Goal: Task Accomplishment & Management: Manage account settings

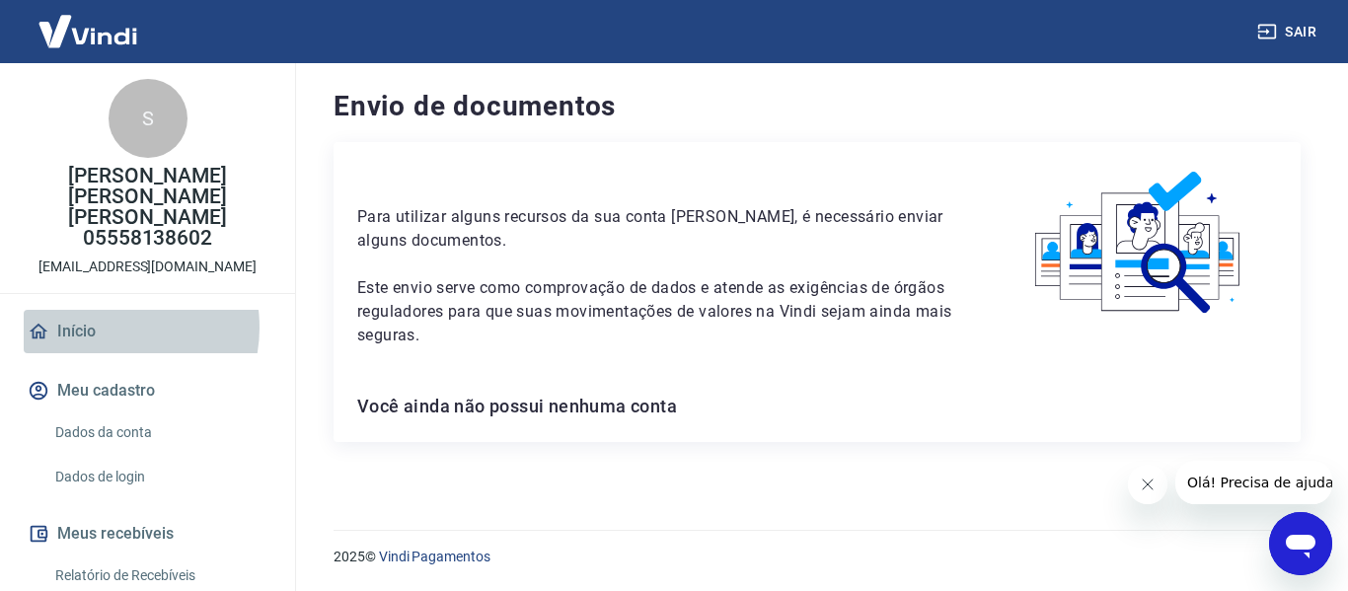
click at [106, 310] on link "Início" at bounding box center [148, 331] width 248 height 43
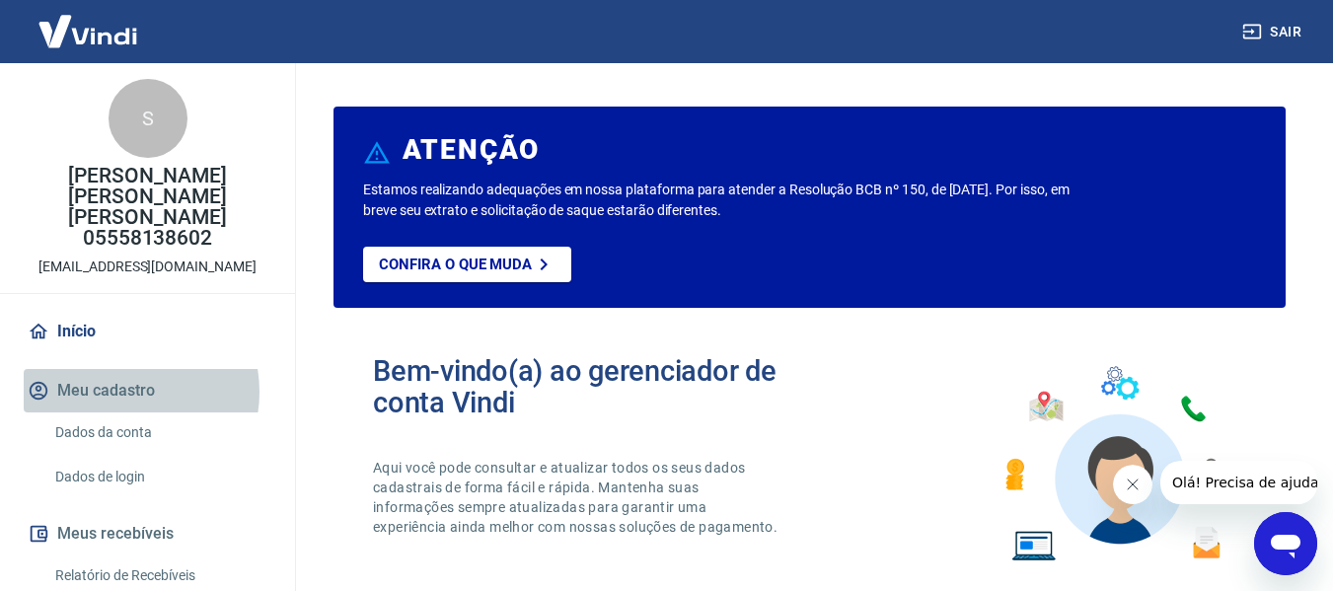
click at [119, 371] on button "Meu cadastro" at bounding box center [148, 390] width 248 height 43
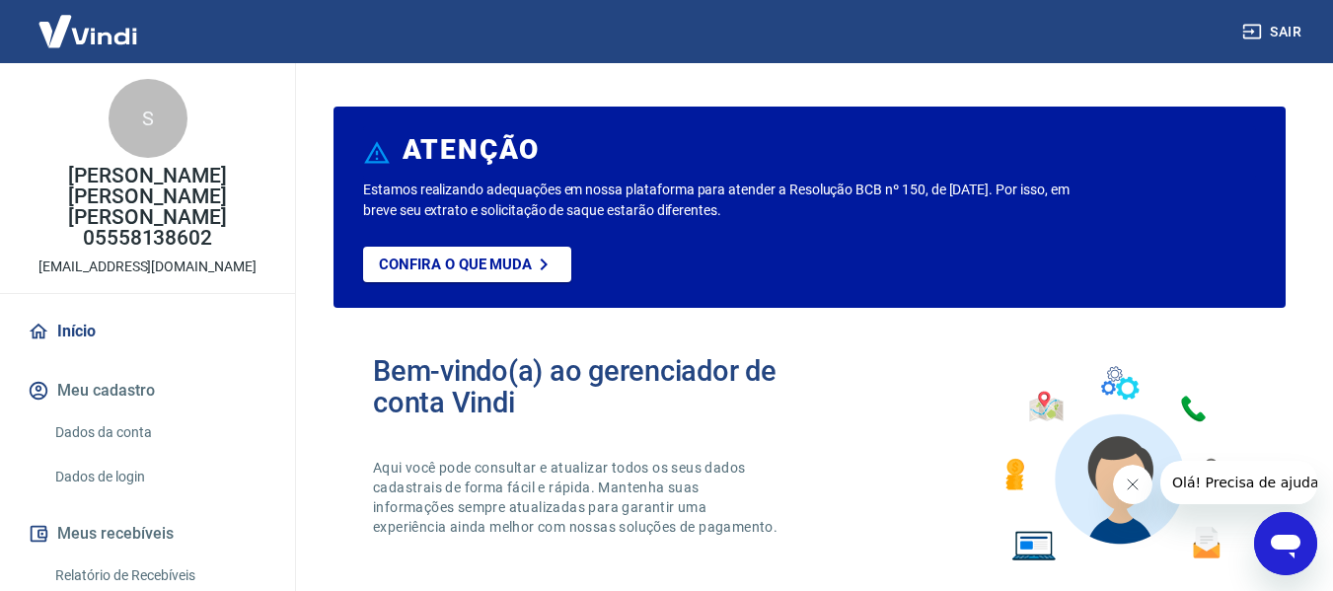
click at [119, 371] on button "Meu cadastro" at bounding box center [148, 390] width 248 height 43
click at [111, 416] on link "Dados da conta" at bounding box center [159, 433] width 224 height 40
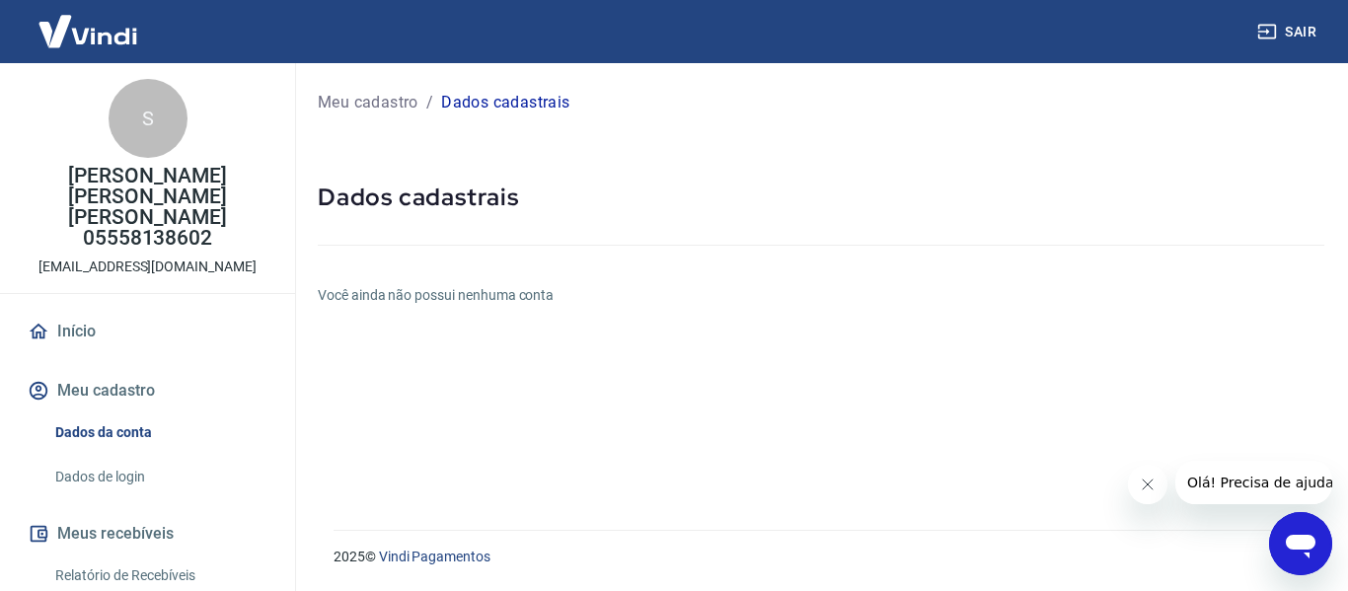
click at [505, 100] on p "Dados cadastrais" at bounding box center [505, 103] width 128 height 24
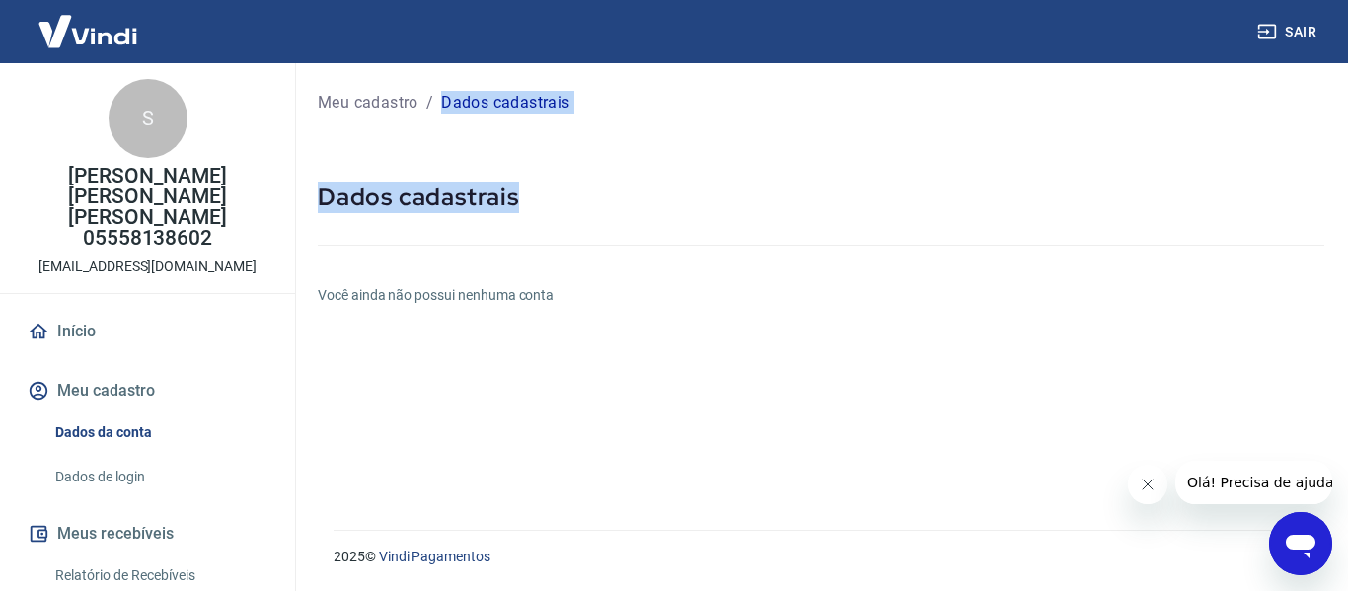
drag, startPoint x: 505, startPoint y: 100, endPoint x: 812, endPoint y: 199, distance: 322.7
click at [812, 199] on div "Meu cadastro / Dados cadastrais Dados cadastrais Você ainda não possui nenhuma …" at bounding box center [821, 284] width 1054 height 443
click at [1330, 138] on div "Meu cadastro / Dados cadastrais Dados cadastrais Você ainda não possui nenhuma …" at bounding box center [821, 284] width 1054 height 443
drag, startPoint x: 1330, startPoint y: 138, endPoint x: 1287, endPoint y: 225, distance: 96.7
click at [1287, 225] on div "Meu cadastro / Dados cadastrais Dados cadastrais Você ainda não possui nenhuma …" at bounding box center [821, 284] width 1054 height 443
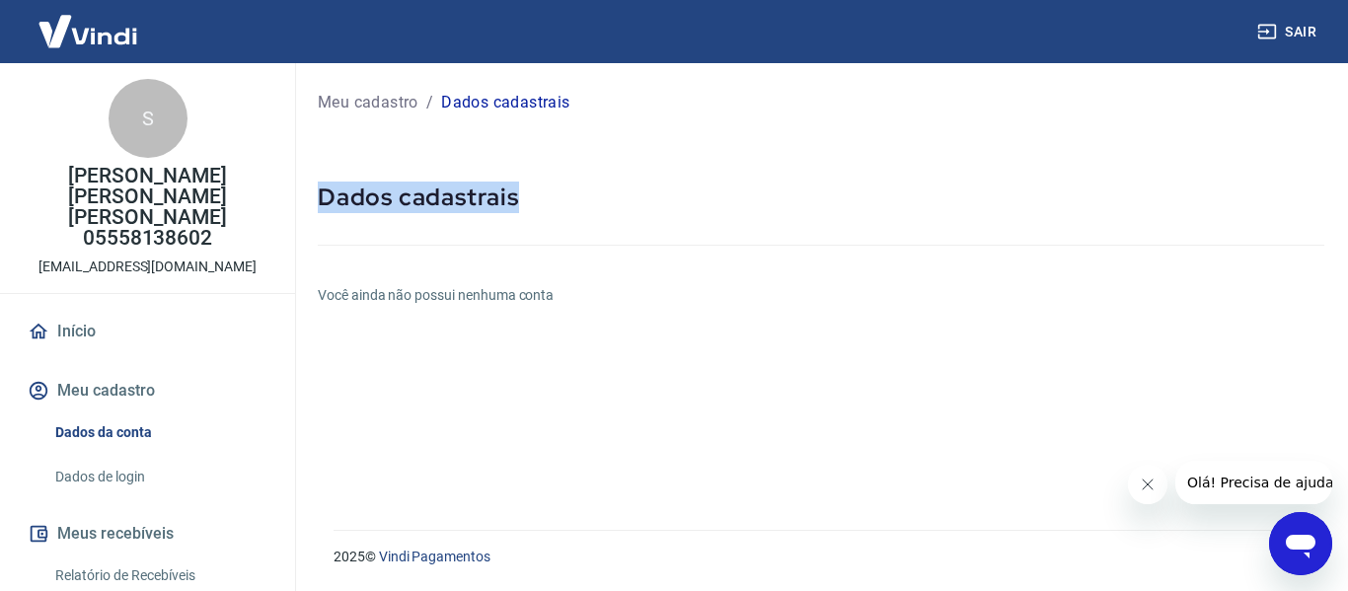
click at [123, 457] on link "Dados de login" at bounding box center [159, 477] width 224 height 40
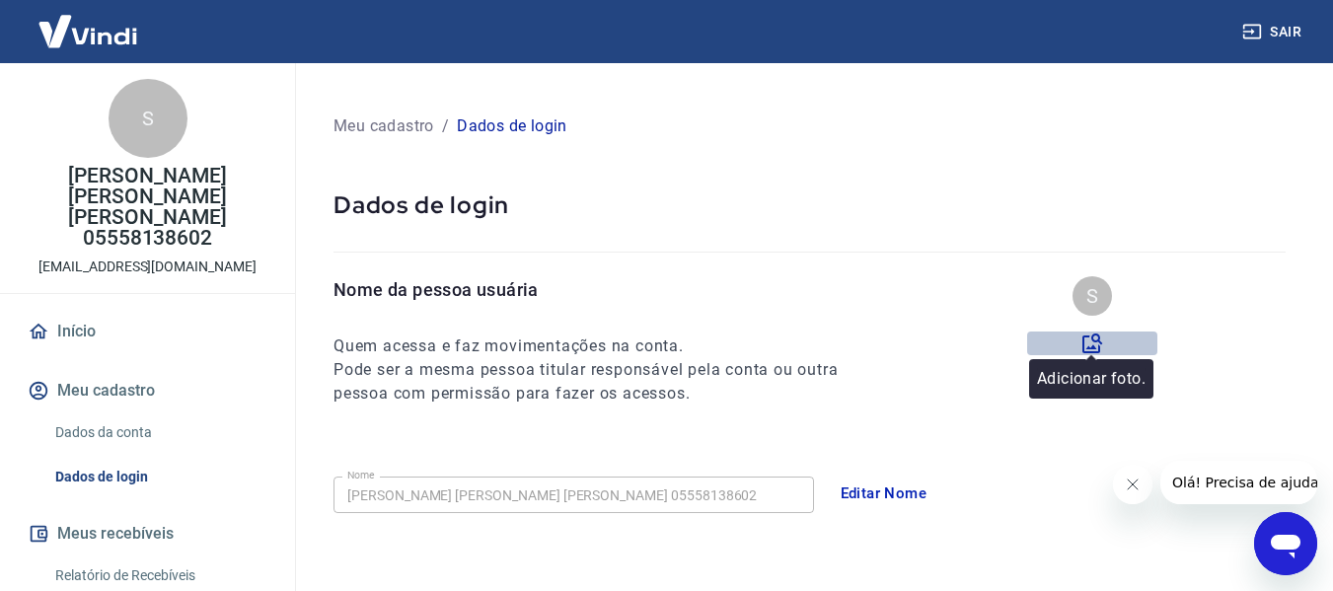
click at [1092, 340] on icon at bounding box center [1093, 344] width 20 height 20
click at [0, 0] on input "file" at bounding box center [0, 0] width 0 height 0
click at [1087, 350] on icon at bounding box center [1093, 344] width 24 height 24
click at [0, 0] on input "file" at bounding box center [0, 0] width 0 height 0
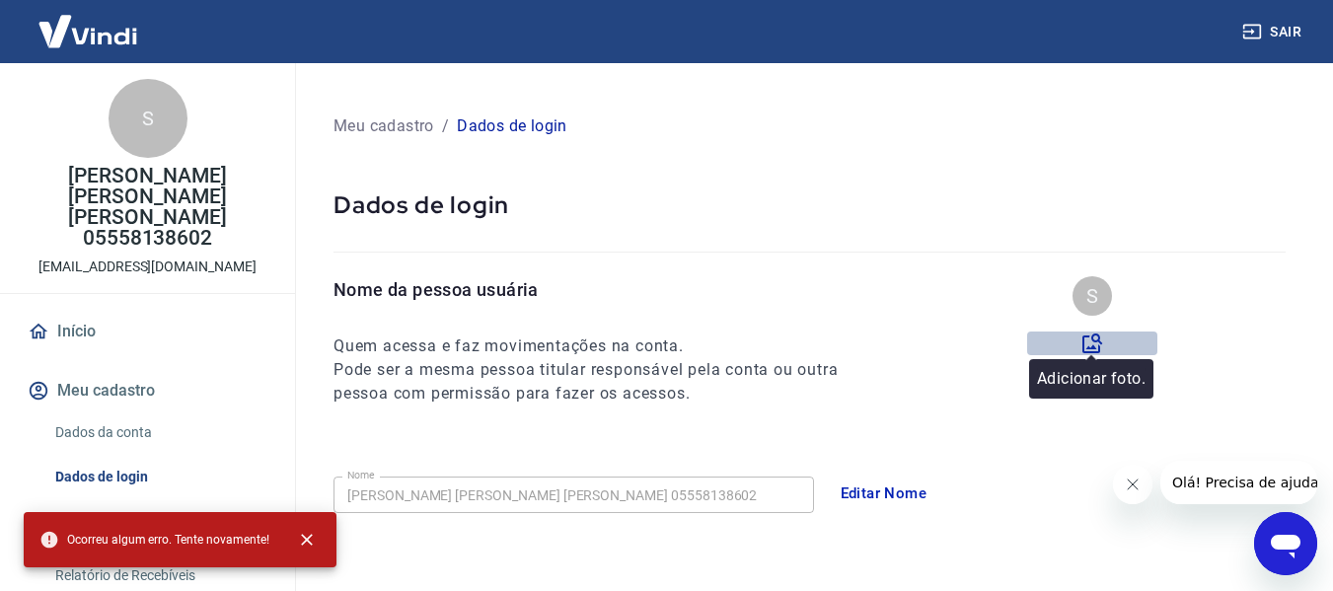
click at [1096, 344] on icon at bounding box center [1093, 344] width 24 height 24
click at [0, 0] on input "file" at bounding box center [0, 0] width 0 height 0
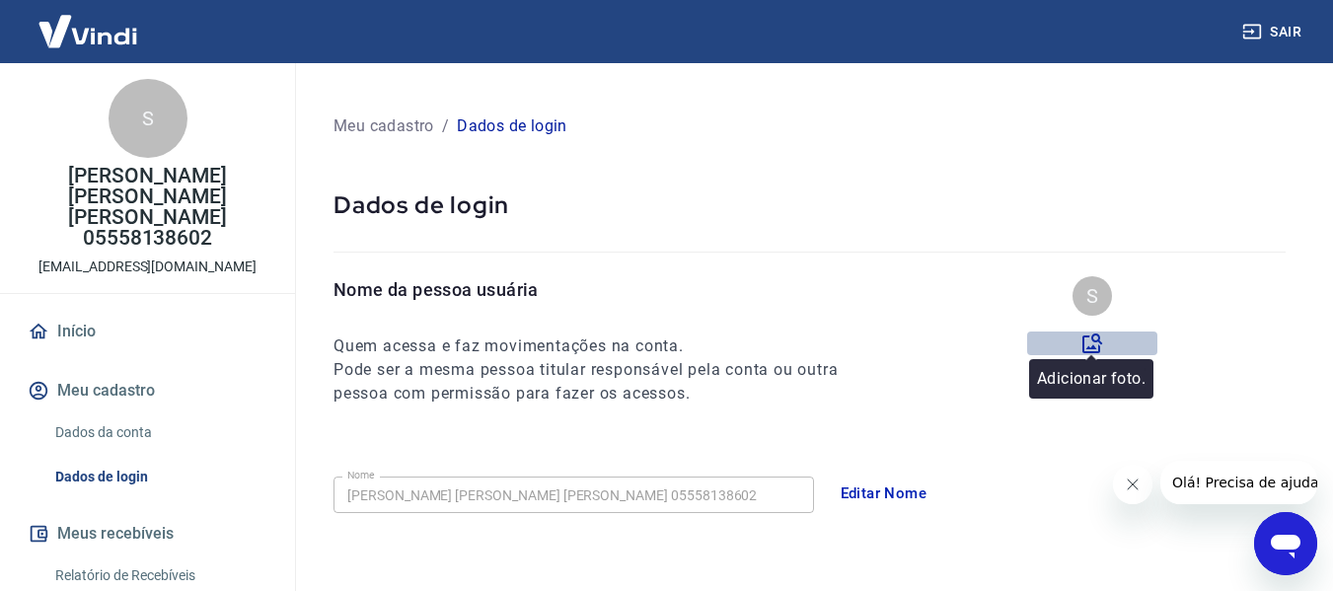
click at [1091, 333] on icon at bounding box center [1093, 344] width 24 height 24
click at [0, 0] on input "file" at bounding box center [0, 0] width 0 height 0
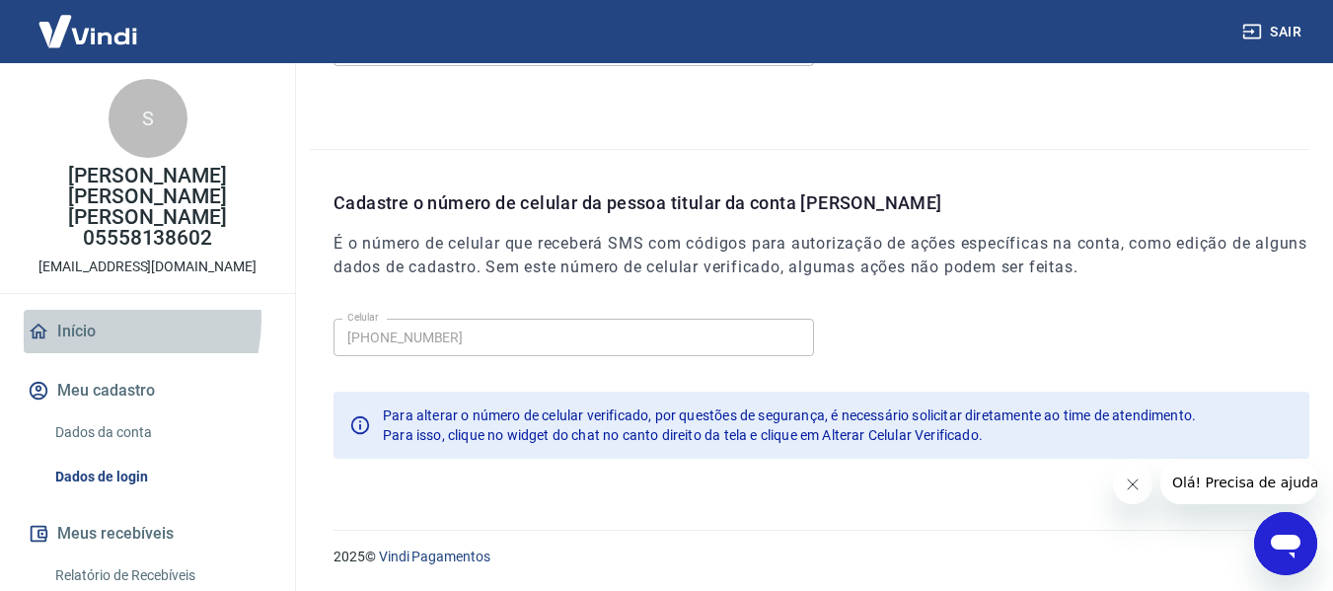
click at [95, 310] on link "Início" at bounding box center [148, 331] width 248 height 43
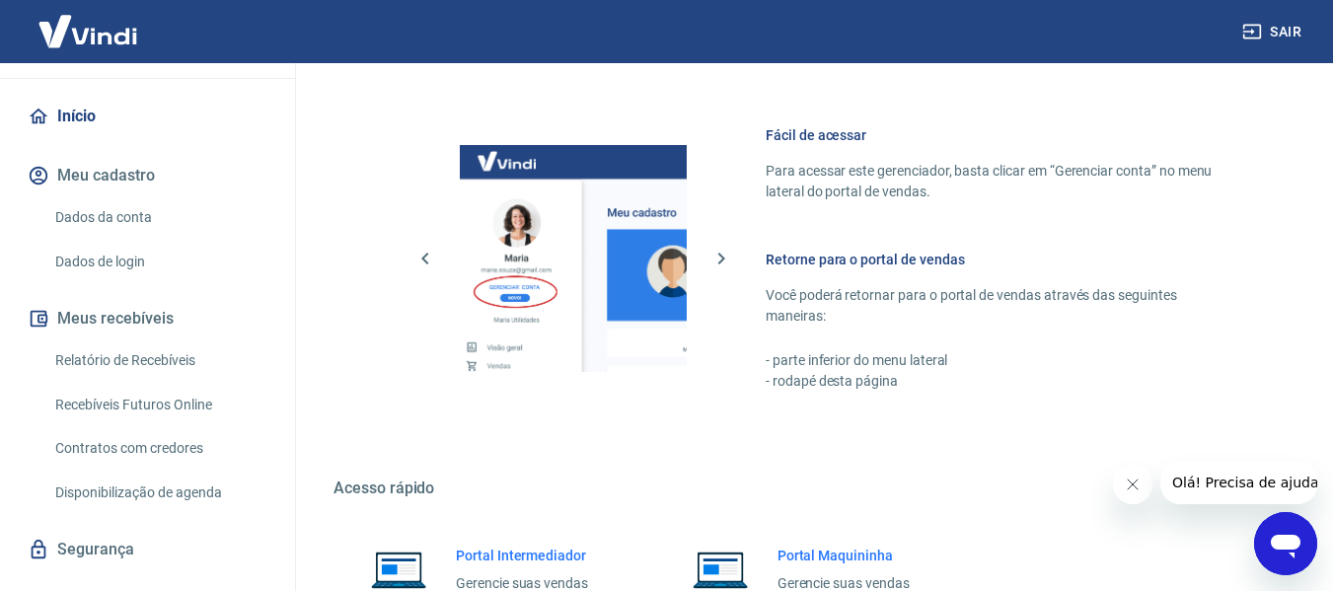
scroll to position [234, 0]
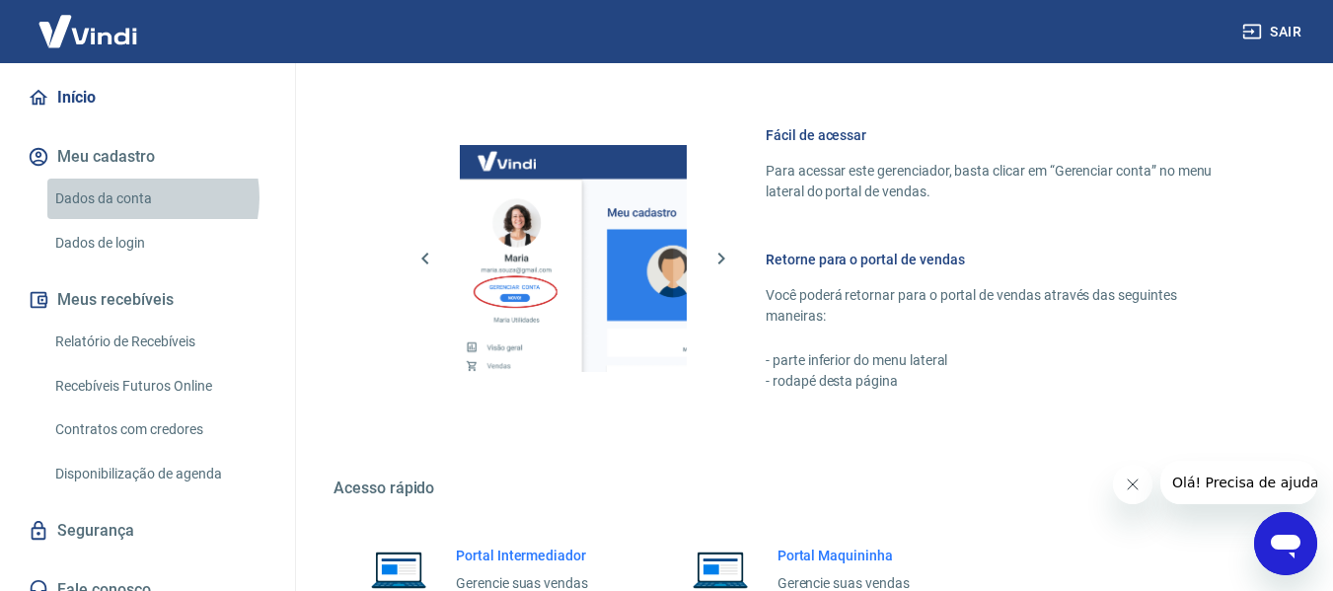
click at [137, 179] on link "Dados da conta" at bounding box center [159, 199] width 224 height 40
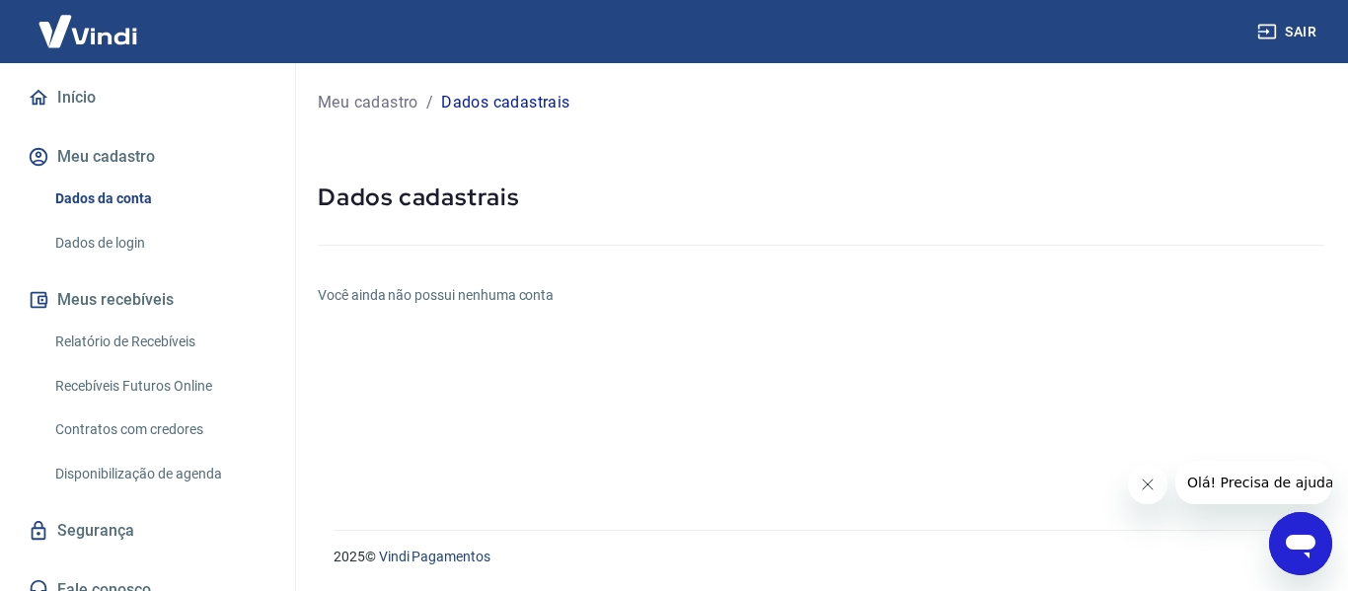
click at [514, 106] on p "Dados cadastrais" at bounding box center [505, 103] width 128 height 24
click at [454, 292] on h6 "Você ainda não possui nenhuma conta" at bounding box center [821, 295] width 1007 height 21
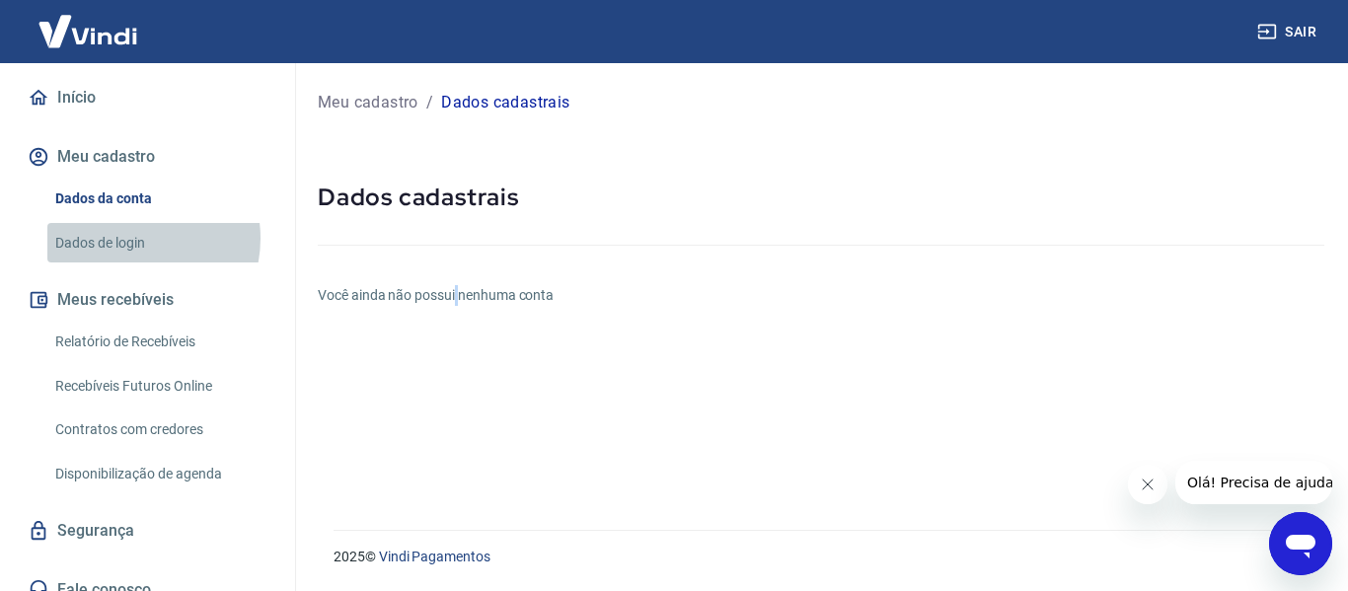
click at [128, 223] on link "Dados de login" at bounding box center [159, 243] width 224 height 40
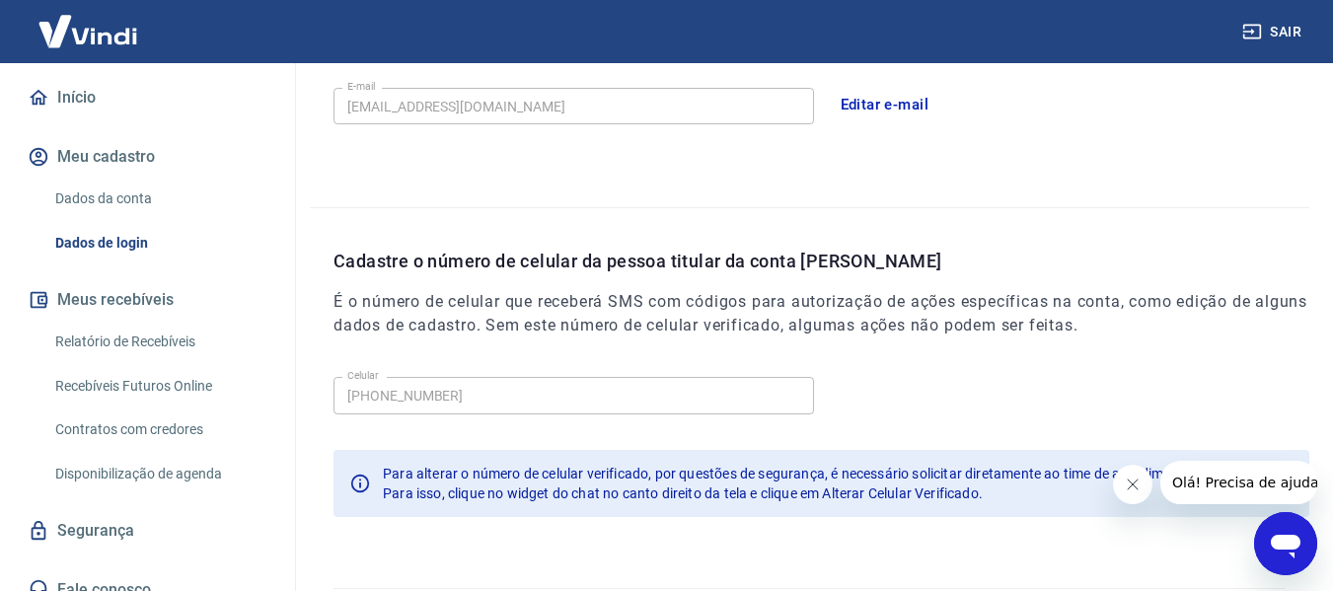
scroll to position [673, 0]
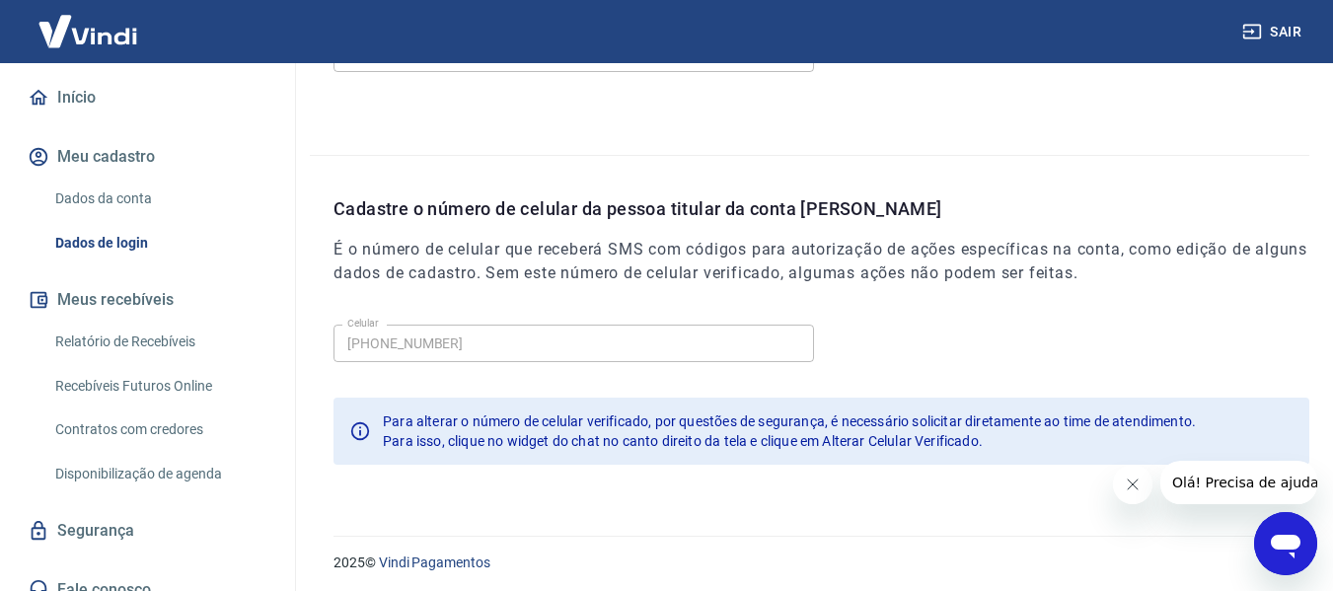
drag, startPoint x: 1337, startPoint y: 237, endPoint x: 60, endPoint y: 23, distance: 1295.0
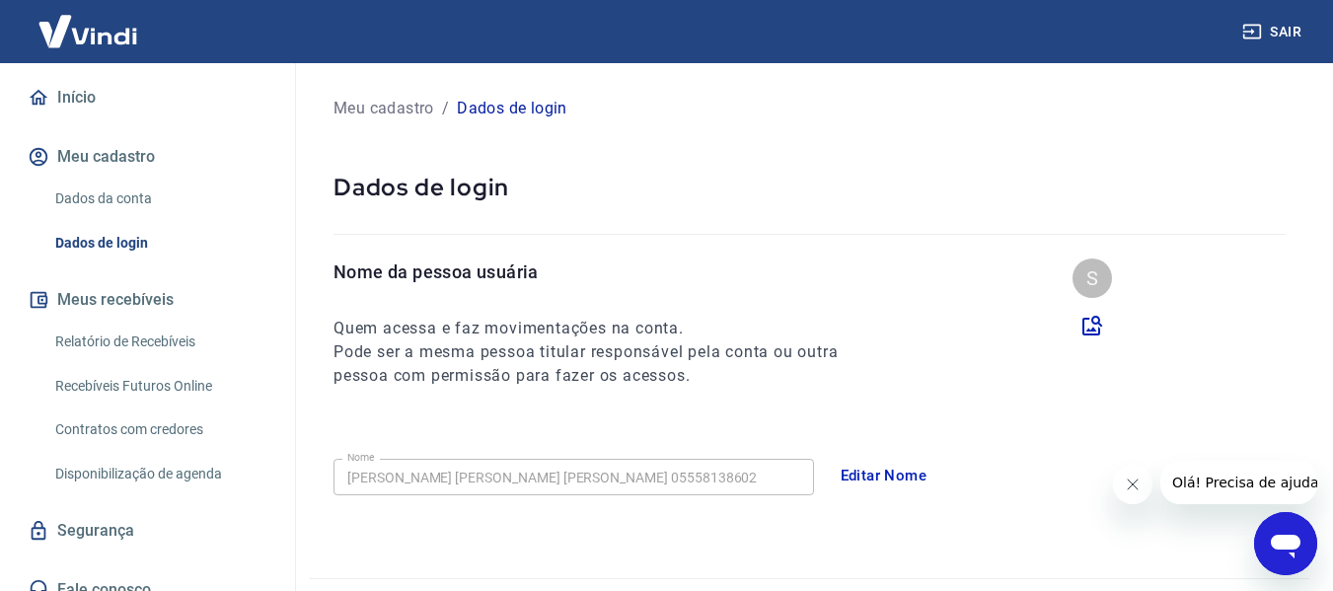
scroll to position [2, 0]
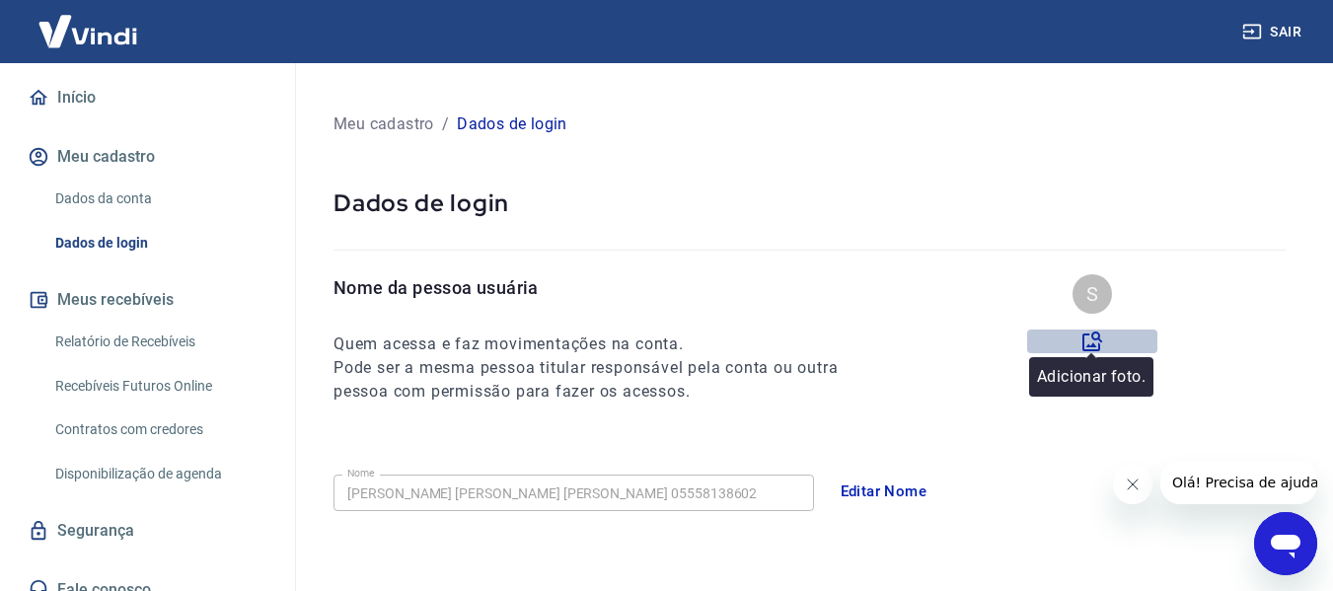
click at [1091, 337] on icon at bounding box center [1093, 342] width 24 height 24
click at [0, 0] on input "file" at bounding box center [0, 0] width 0 height 0
